Goal: Obtain resource: Download file/media

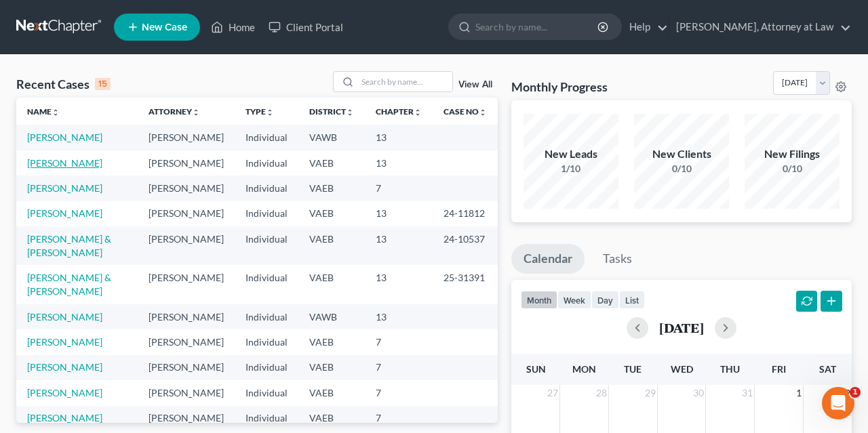
click at [67, 169] on link "[PERSON_NAME]" at bounding box center [64, 163] width 75 height 12
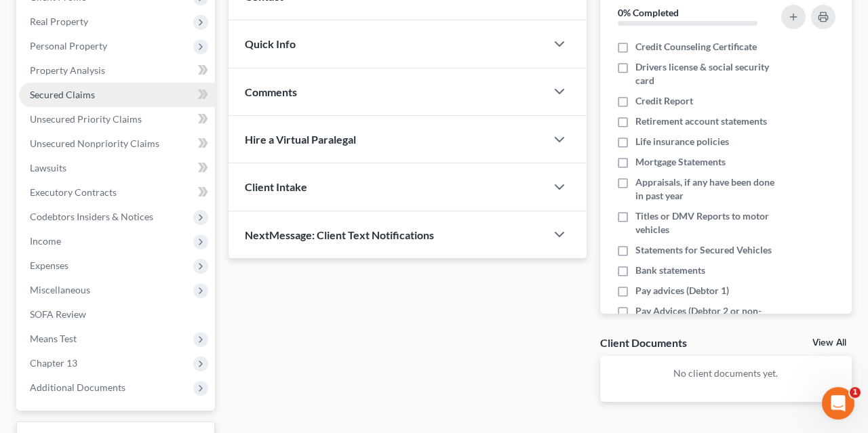
scroll to position [212, 0]
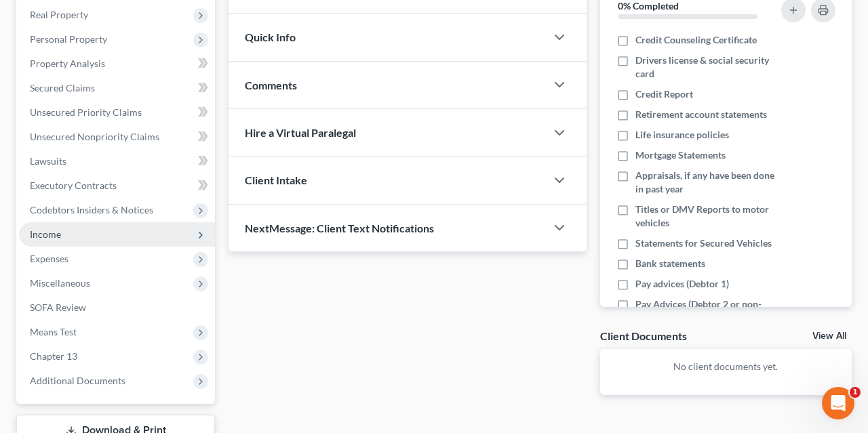
click at [64, 234] on span "Income" at bounding box center [117, 235] width 196 height 24
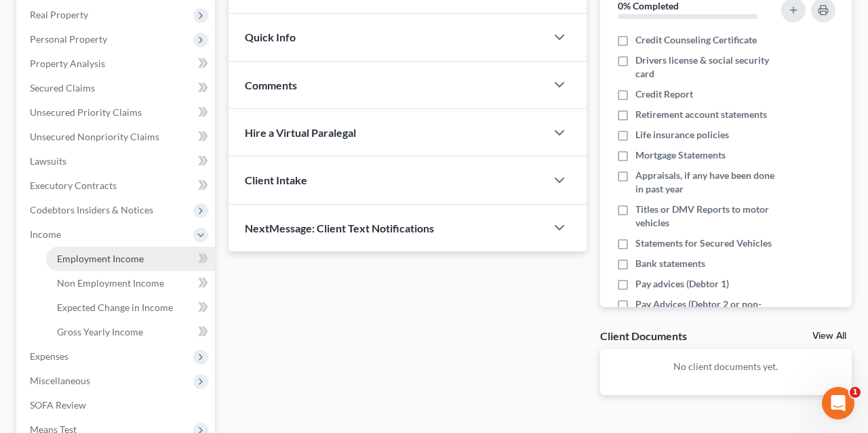
click at [93, 259] on span "Employment Income" at bounding box center [100, 259] width 87 height 12
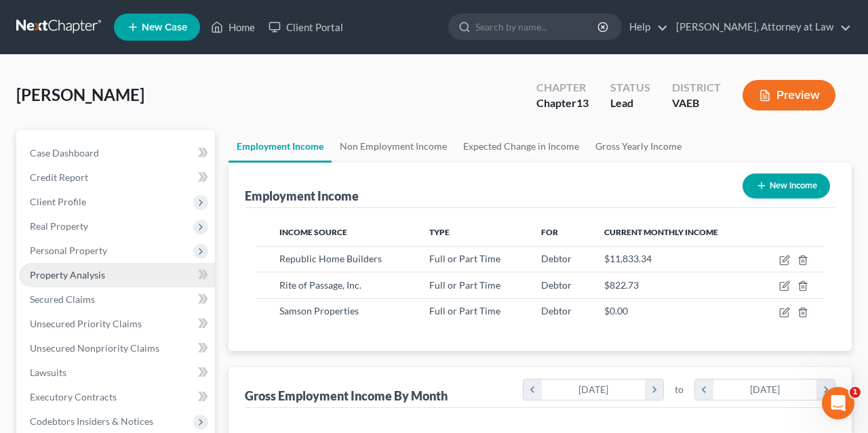
click at [108, 273] on link "Property Analysis" at bounding box center [117, 275] width 196 height 24
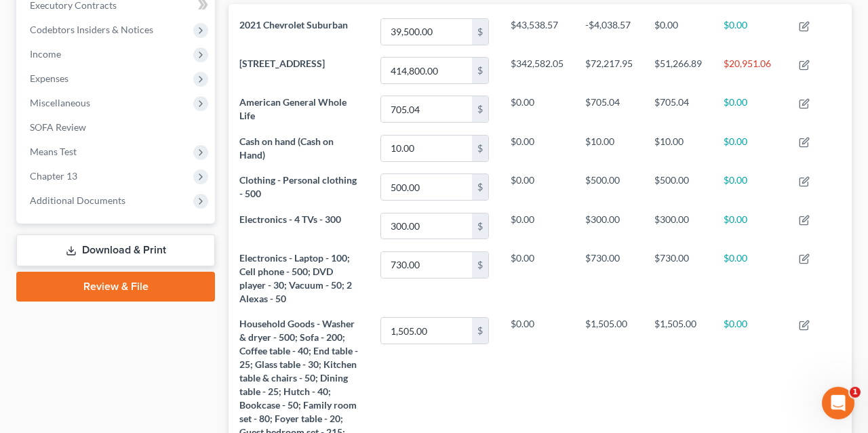
scroll to position [423, 0]
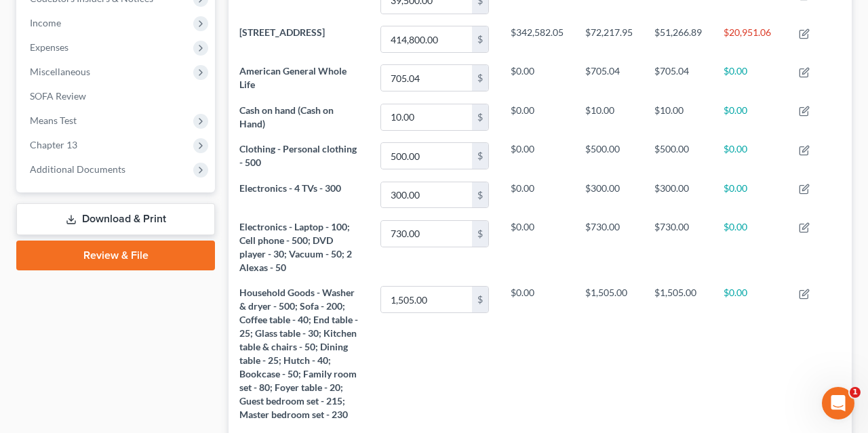
click at [120, 221] on link "Download & Print" at bounding box center [115, 220] width 199 height 32
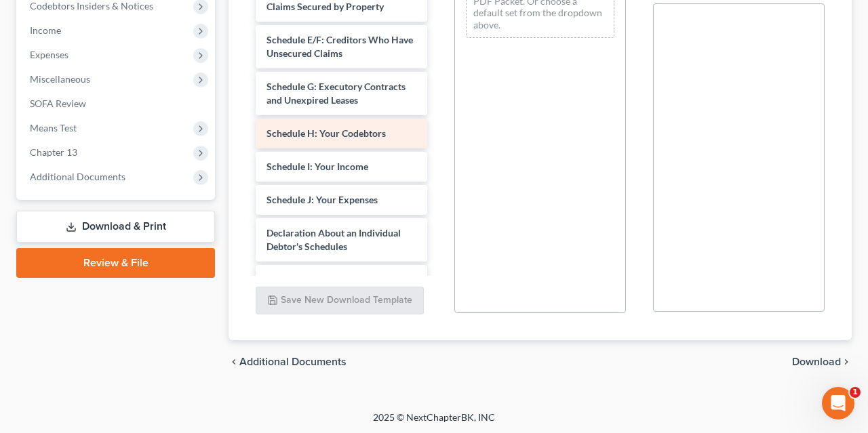
scroll to position [136, 0]
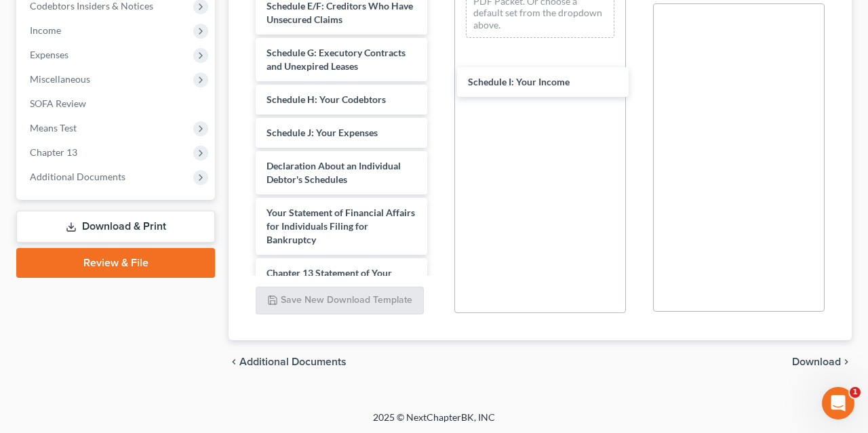
drag, startPoint x: 294, startPoint y: 134, endPoint x: 495, endPoint y: 78, distance: 208.5
click at [438, 80] on div "Schedule I: Your Income Voluntary Petition for Individuals Filing for Bankruptc…" at bounding box center [341, 147] width 193 height 752
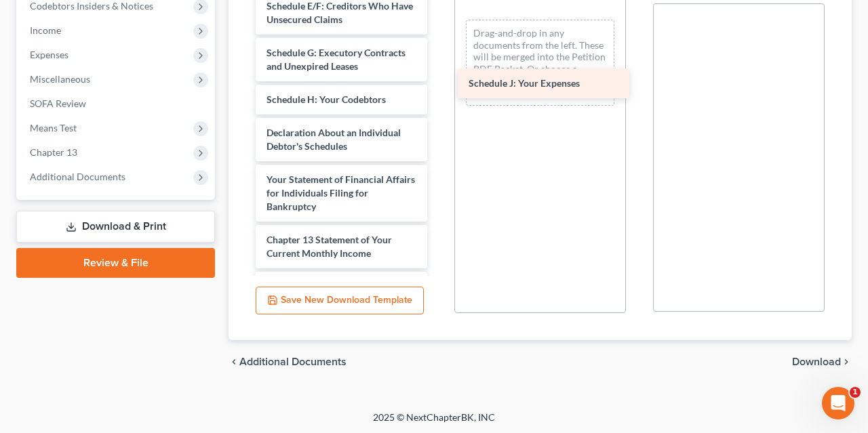
drag, startPoint x: 309, startPoint y: 131, endPoint x: 511, endPoint y: 83, distance: 207.7
click at [438, 83] on div "Schedule J: Your Expenses Voluntary Petition for Individuals Filing for Bankrup…" at bounding box center [341, 130] width 193 height 718
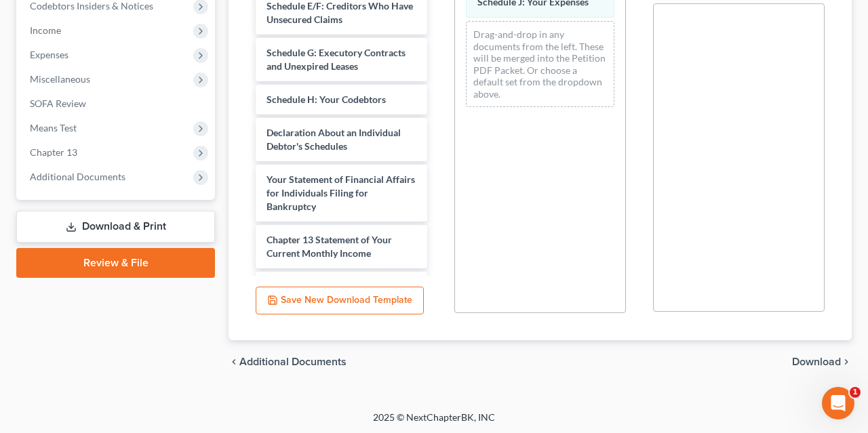
click at [808, 364] on span "Download" at bounding box center [816, 362] width 49 height 11
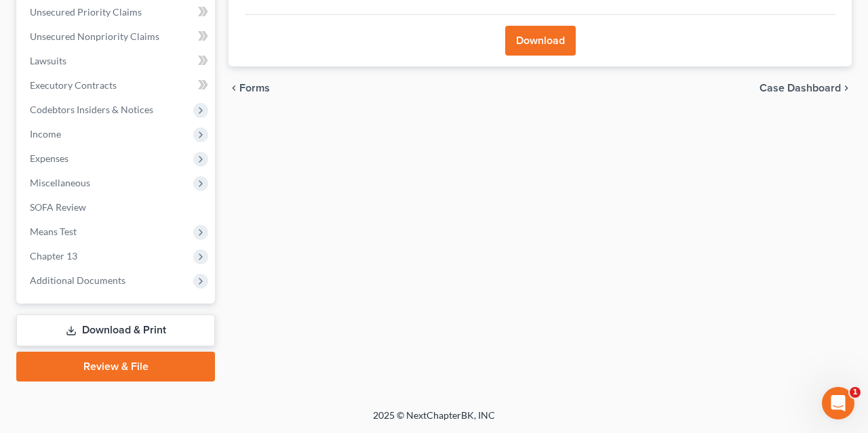
scroll to position [309, 0]
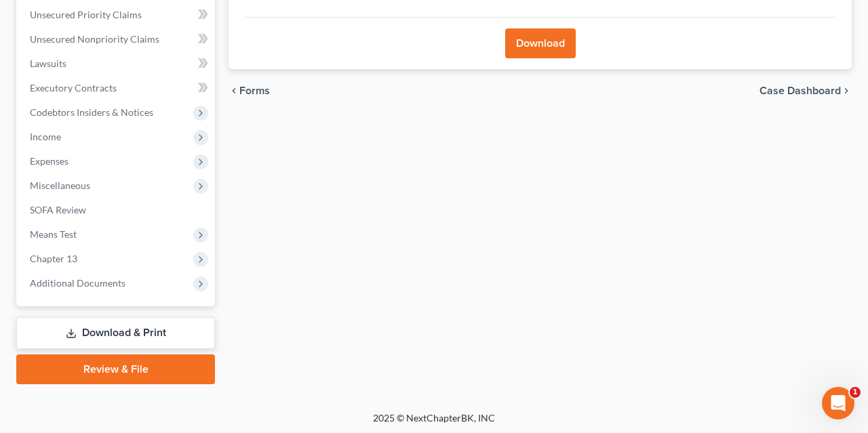
click at [539, 44] on button "Download" at bounding box center [540, 43] width 71 height 30
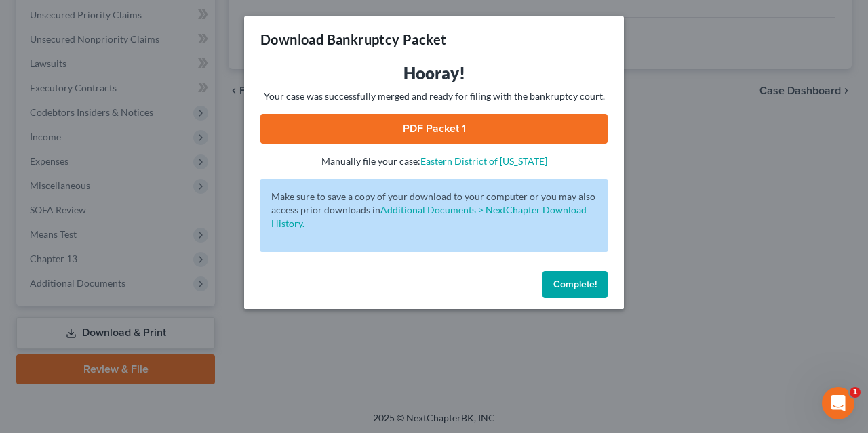
click at [444, 133] on link "PDF Packet 1" at bounding box center [433, 129] width 347 height 30
